Goal: Complete application form

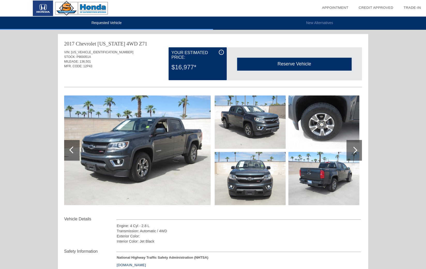
click at [352, 150] on div at bounding box center [353, 149] width 7 height 7
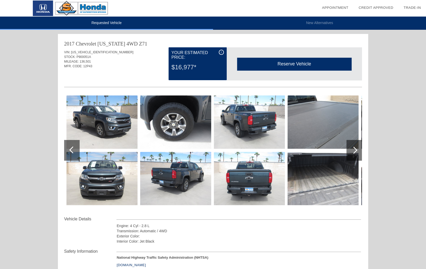
click at [352, 150] on div at bounding box center [353, 149] width 7 height 7
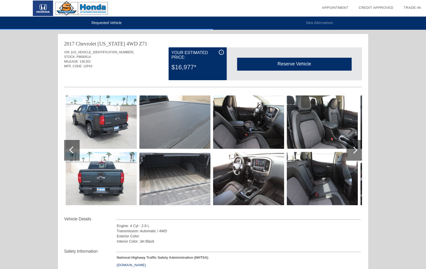
click at [352, 150] on div at bounding box center [353, 149] width 7 height 7
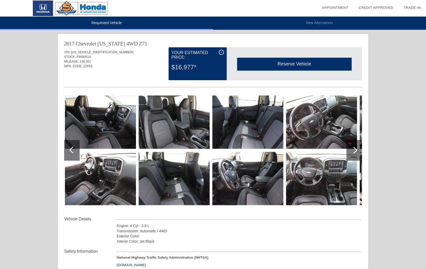
click at [352, 150] on div at bounding box center [353, 149] width 7 height 7
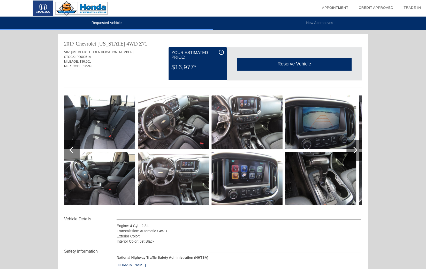
click at [352, 150] on div at bounding box center [353, 149] width 7 height 7
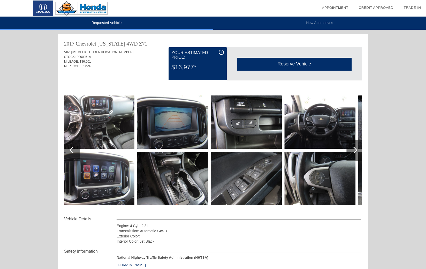
click at [352, 150] on div at bounding box center [353, 149] width 7 height 7
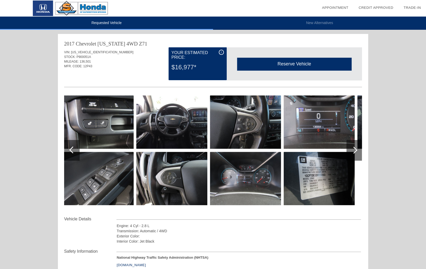
click at [352, 150] on div at bounding box center [353, 149] width 7 height 7
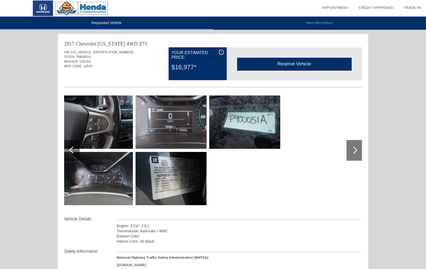
click at [352, 150] on div at bounding box center [353, 149] width 7 height 7
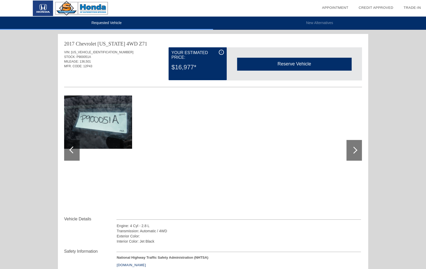
click at [352, 150] on div at bounding box center [353, 149] width 7 height 7
click at [72, 150] on div at bounding box center [72, 149] width 7 height 7
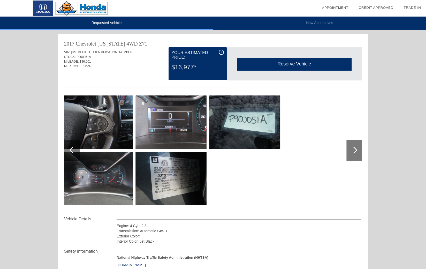
click at [72, 150] on div at bounding box center [72, 149] width 7 height 7
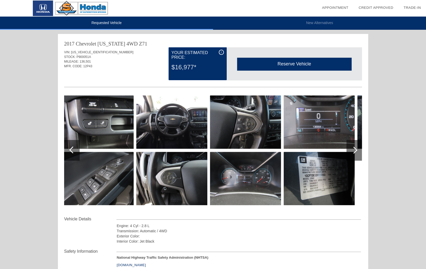
click at [173, 175] on img at bounding box center [171, 178] width 71 height 53
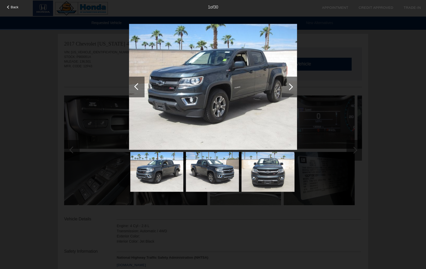
click at [287, 88] on div at bounding box center [288, 86] width 15 height 21
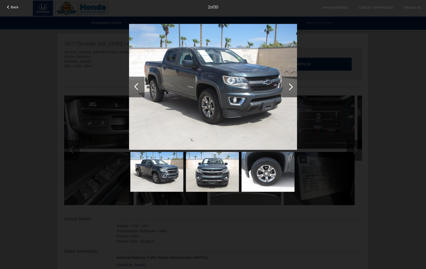
click at [287, 88] on div at bounding box center [288, 86] width 15 height 21
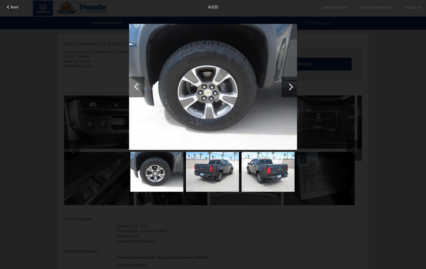
click at [287, 88] on div at bounding box center [288, 86] width 15 height 21
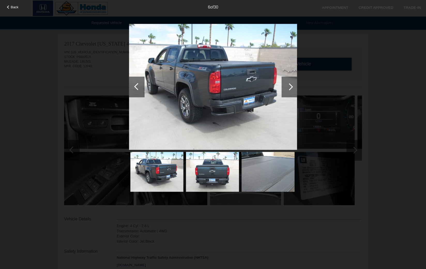
click at [287, 88] on div at bounding box center [288, 86] width 15 height 21
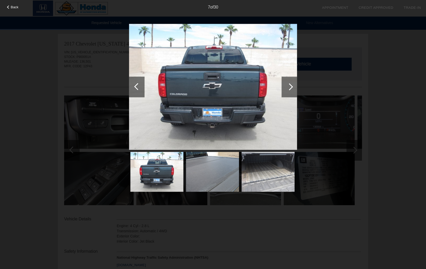
click at [287, 88] on div at bounding box center [288, 86] width 15 height 21
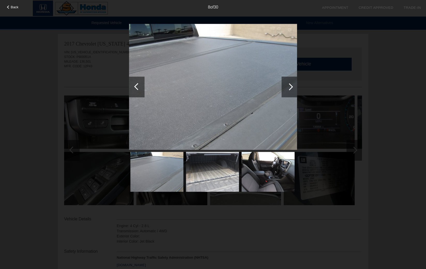
click at [287, 88] on div at bounding box center [288, 86] width 15 height 21
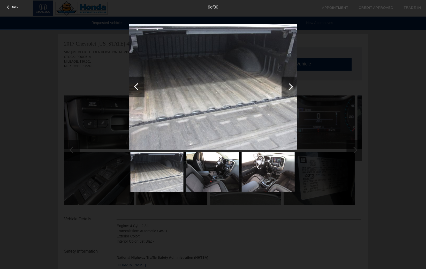
click at [287, 88] on div at bounding box center [288, 86] width 15 height 21
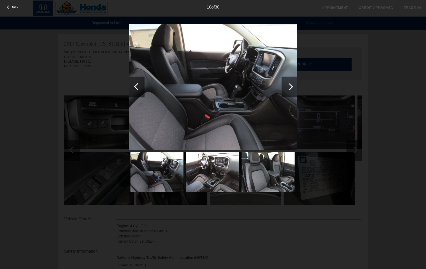
click at [287, 88] on div at bounding box center [288, 86] width 15 height 21
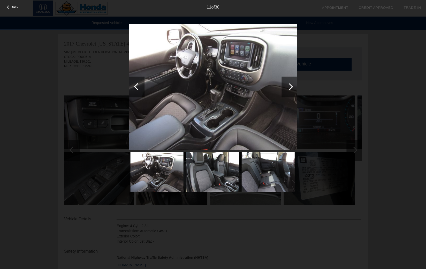
click at [287, 88] on div at bounding box center [288, 86] width 15 height 21
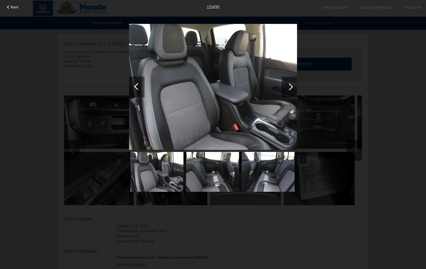
click at [287, 88] on div at bounding box center [288, 86] width 15 height 21
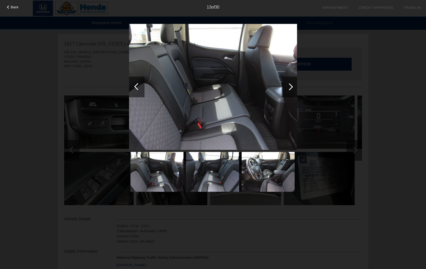
click at [287, 88] on div at bounding box center [288, 86] width 15 height 21
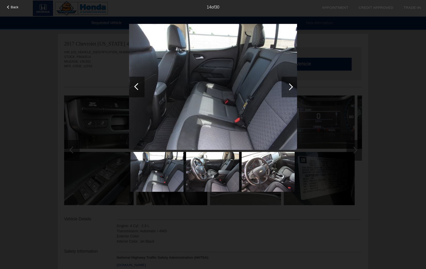
click at [287, 88] on div at bounding box center [288, 86] width 15 height 21
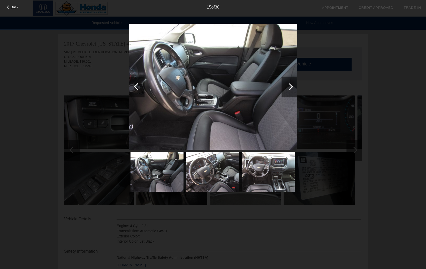
click at [287, 88] on div at bounding box center [288, 86] width 15 height 21
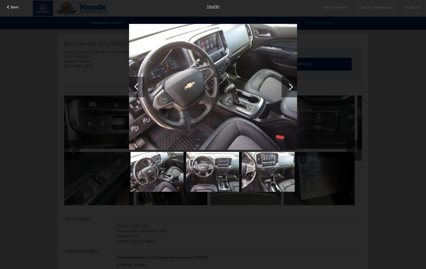
click at [287, 88] on div at bounding box center [288, 86] width 15 height 21
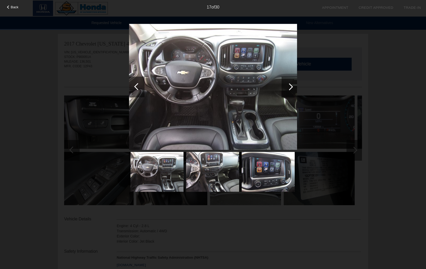
click at [287, 88] on div at bounding box center [288, 86] width 15 height 21
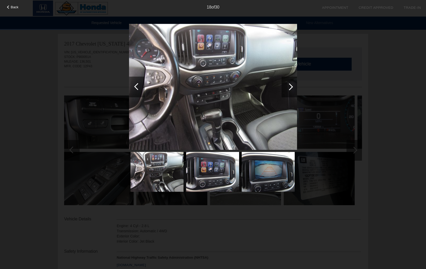
click at [287, 88] on div at bounding box center [288, 86] width 15 height 21
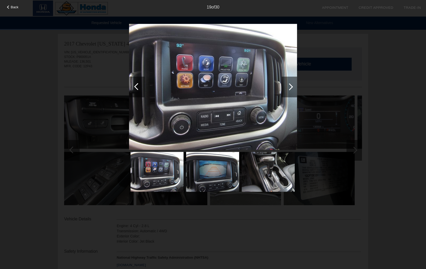
click at [287, 88] on div at bounding box center [288, 86] width 15 height 21
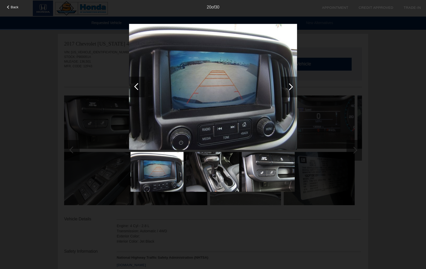
click at [287, 88] on div at bounding box center [288, 86] width 15 height 21
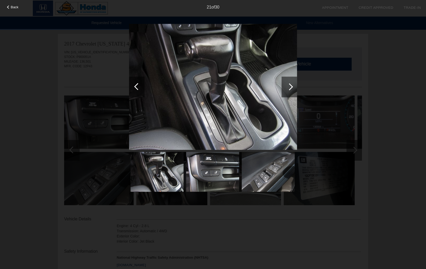
click at [287, 88] on div at bounding box center [288, 86] width 15 height 21
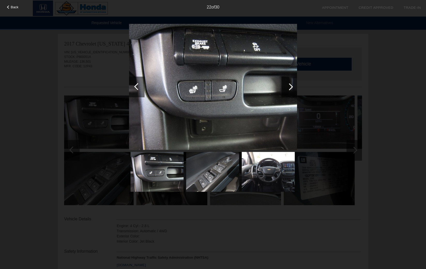
click at [287, 88] on div at bounding box center [288, 86] width 15 height 21
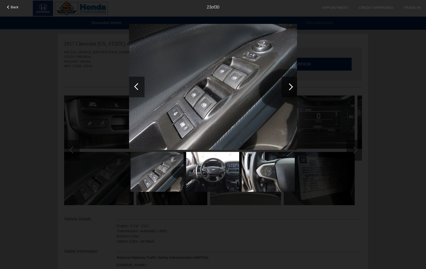
click at [287, 88] on div at bounding box center [288, 86] width 15 height 21
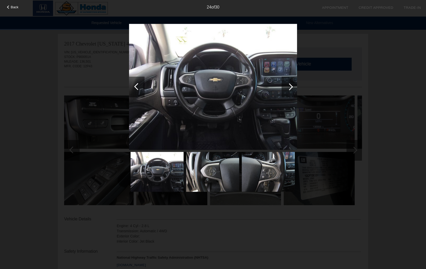
click at [287, 88] on div at bounding box center [288, 86] width 15 height 21
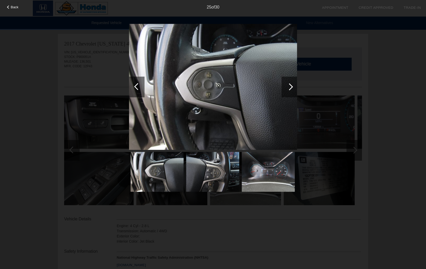
click at [287, 88] on div at bounding box center [288, 86] width 15 height 21
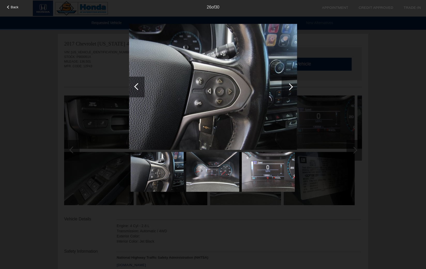
click at [129, 84] on div "Back 26 of 30" at bounding box center [213, 134] width 426 height 269
click at [137, 86] on div at bounding box center [137, 86] width 7 height 7
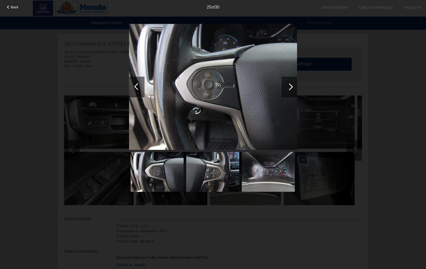
click at [292, 87] on div at bounding box center [288, 86] width 15 height 21
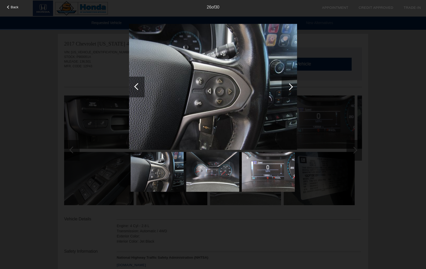
click at [292, 87] on div at bounding box center [288, 86] width 15 height 21
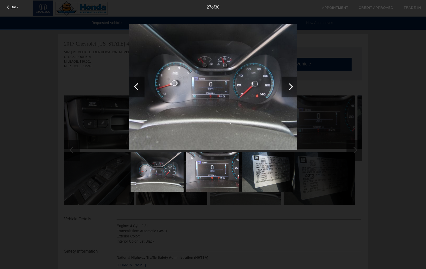
click at [292, 87] on div at bounding box center [288, 86] width 15 height 21
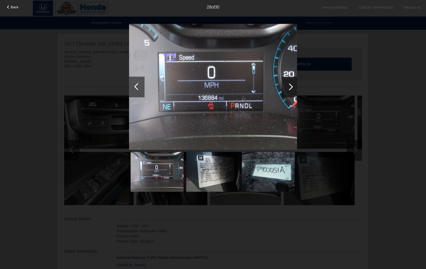
click at [137, 88] on div at bounding box center [137, 86] width 7 height 7
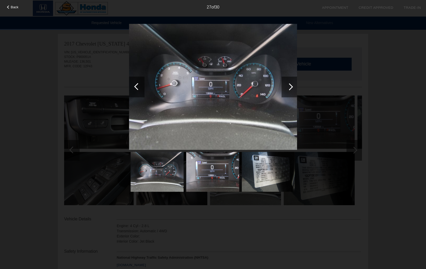
click at [289, 89] on div at bounding box center [289, 86] width 7 height 7
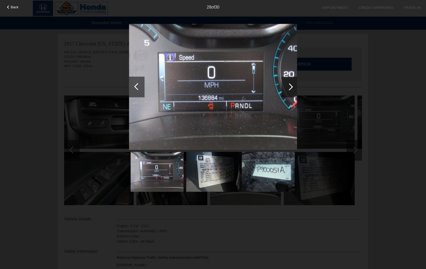
click at [289, 89] on div at bounding box center [289, 86] width 7 height 7
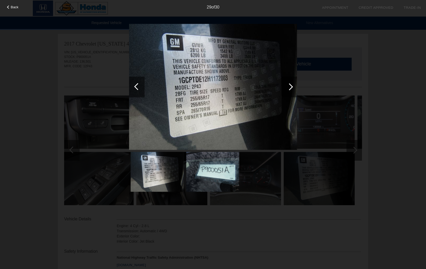
click at [289, 89] on div at bounding box center [289, 86] width 7 height 7
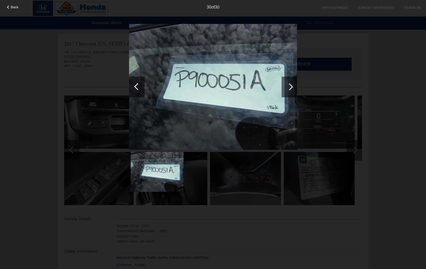
click at [289, 89] on div at bounding box center [289, 86] width 7 height 7
click at [350, 69] on div "Back 30 of 30" at bounding box center [213, 134] width 426 height 269
click at [112, 194] on div "Back 30 of 30" at bounding box center [213, 134] width 426 height 269
click at [175, 173] on img at bounding box center [156, 172] width 53 height 40
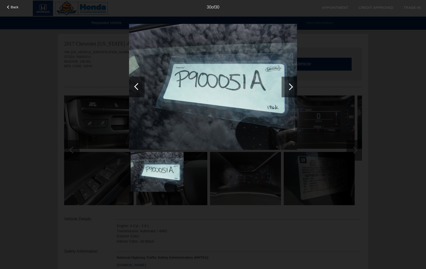
click at [139, 89] on div at bounding box center [137, 86] width 7 height 7
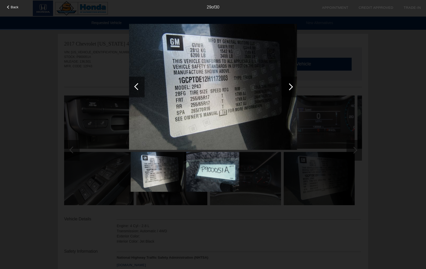
click at [139, 89] on div at bounding box center [137, 86] width 7 height 7
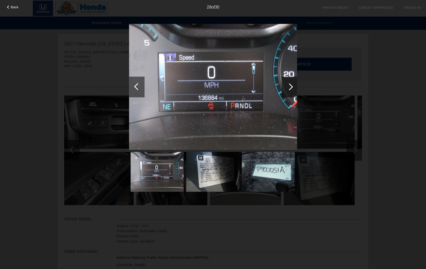
click at [139, 89] on div at bounding box center [137, 86] width 7 height 7
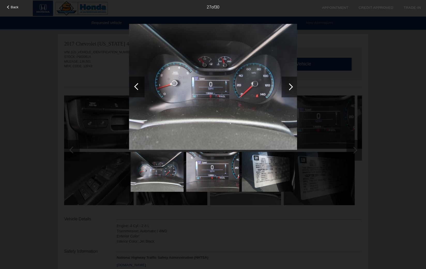
click at [90, 98] on div "Back 27 of 30" at bounding box center [213, 134] width 426 height 269
click at [263, 2] on div "27 of 30" at bounding box center [213, 5] width 426 height 10
click at [15, 7] on span "Back" at bounding box center [15, 7] width 8 height 4
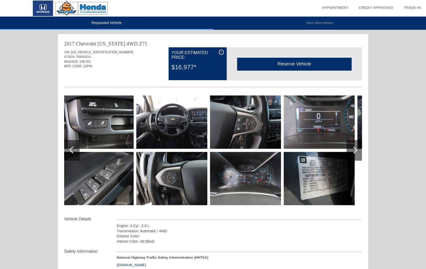
click at [222, 51] on div "i" at bounding box center [220, 52] width 5 height 5
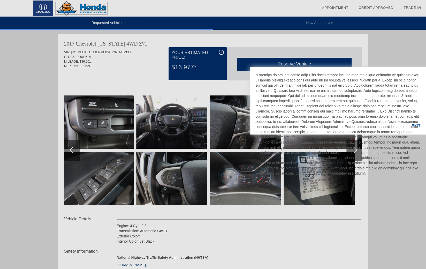
click at [41, 120] on div at bounding box center [213, 134] width 426 height 269
